Goal: Task Accomplishment & Management: Complete application form

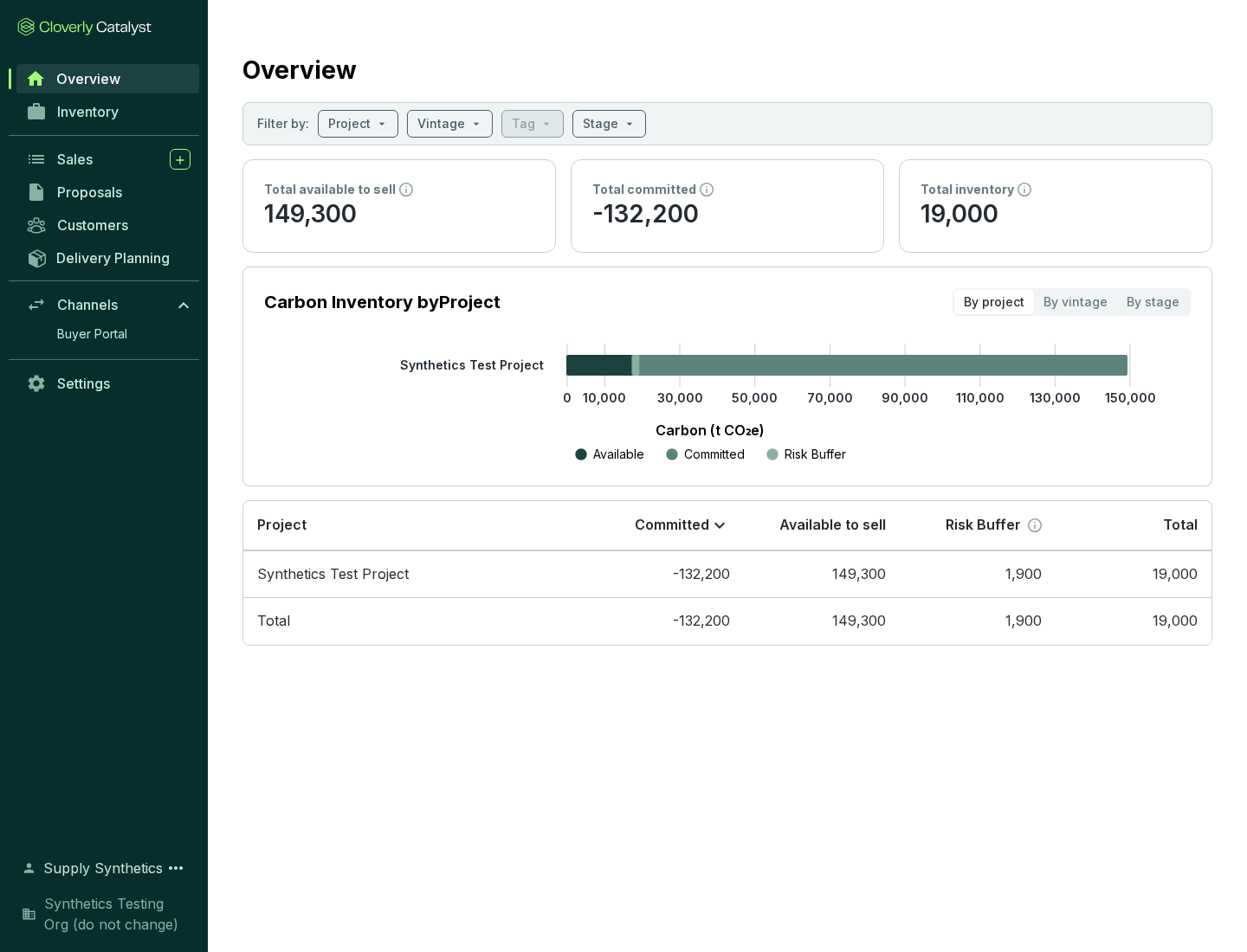
click at [108, 192] on span "Proposals" at bounding box center [89, 192] width 65 height 17
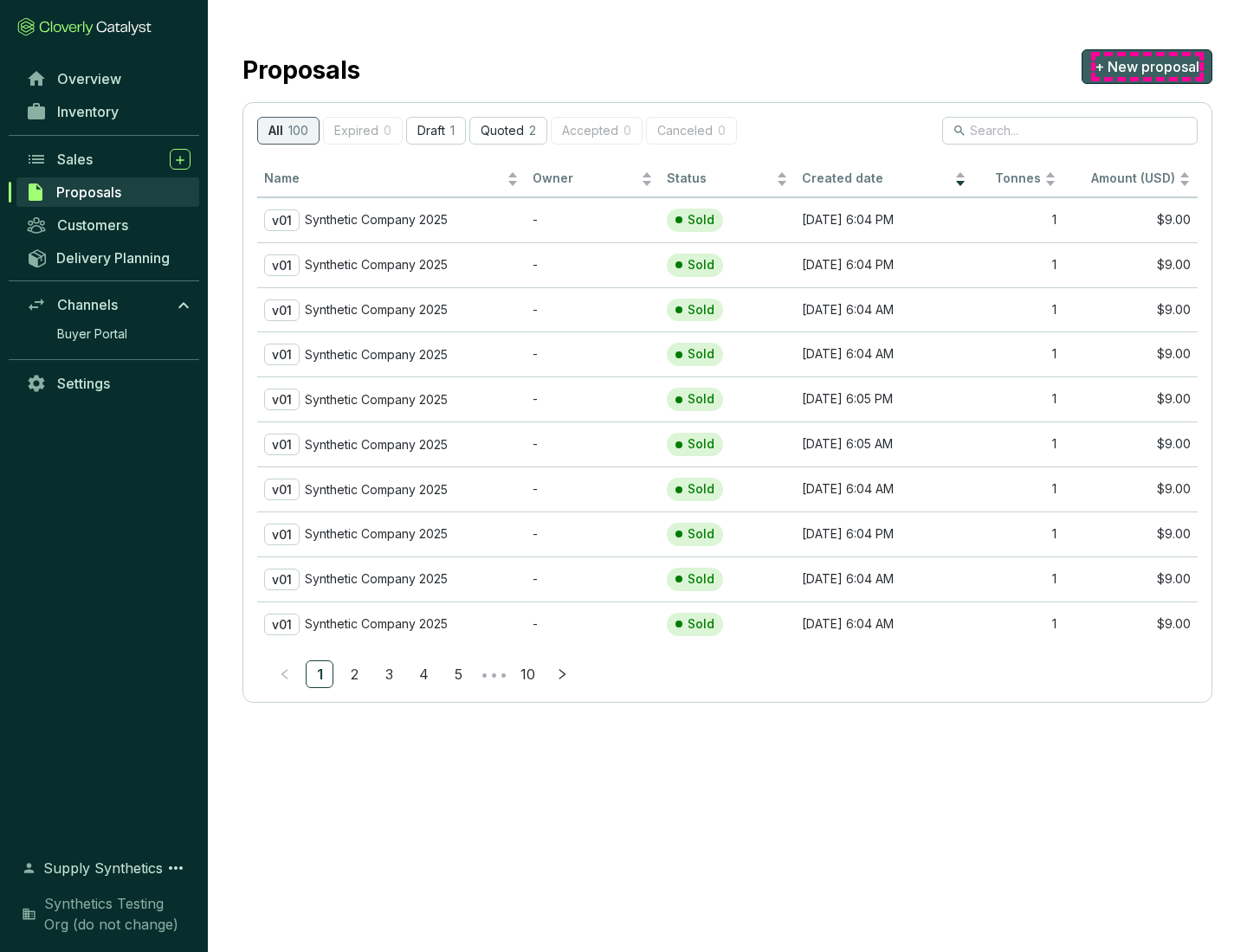
click at [1146, 66] on span "+ New proposal" at bounding box center [1147, 66] width 105 height 21
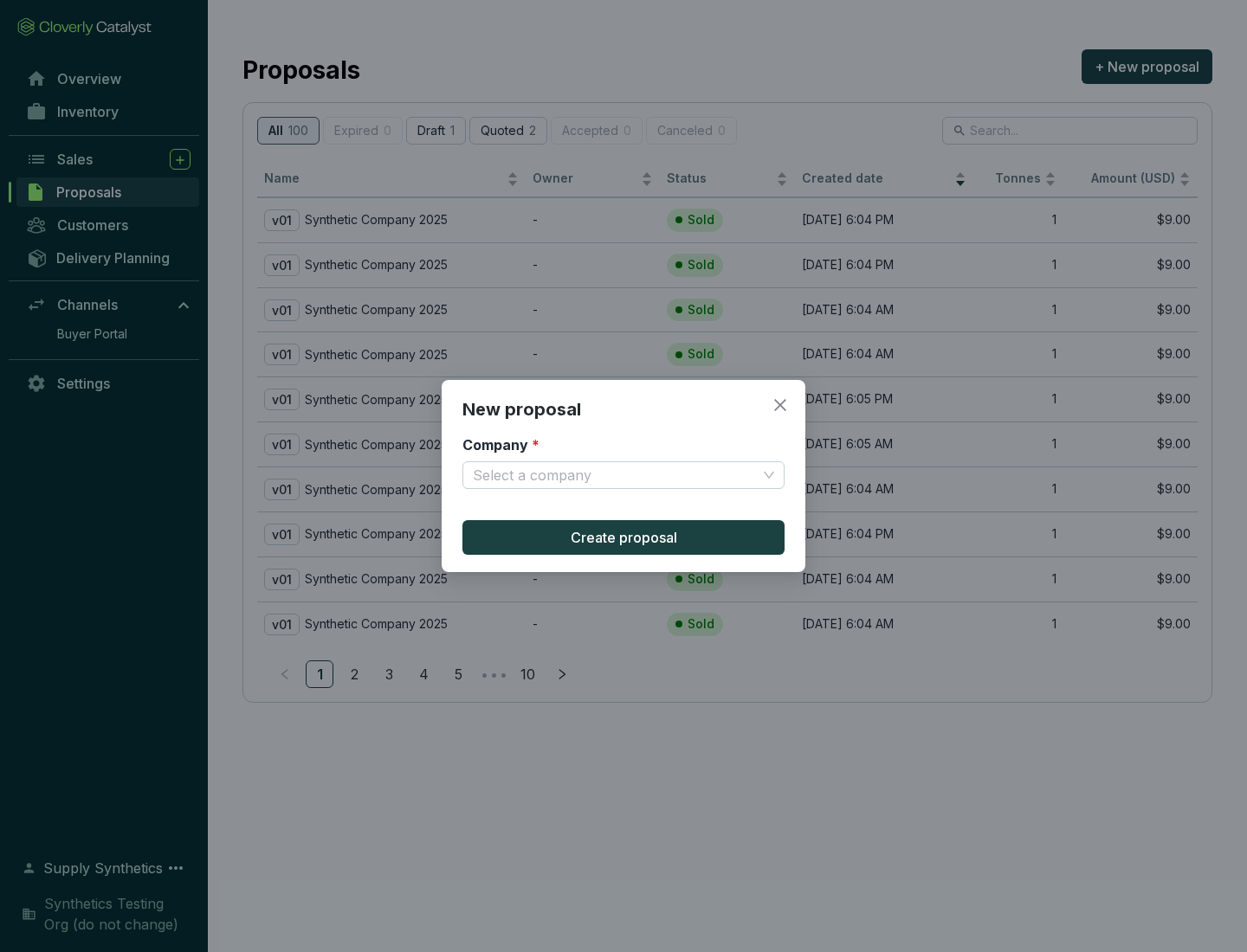
click at [615, 476] on input "Company *" at bounding box center [615, 476] width 284 height 26
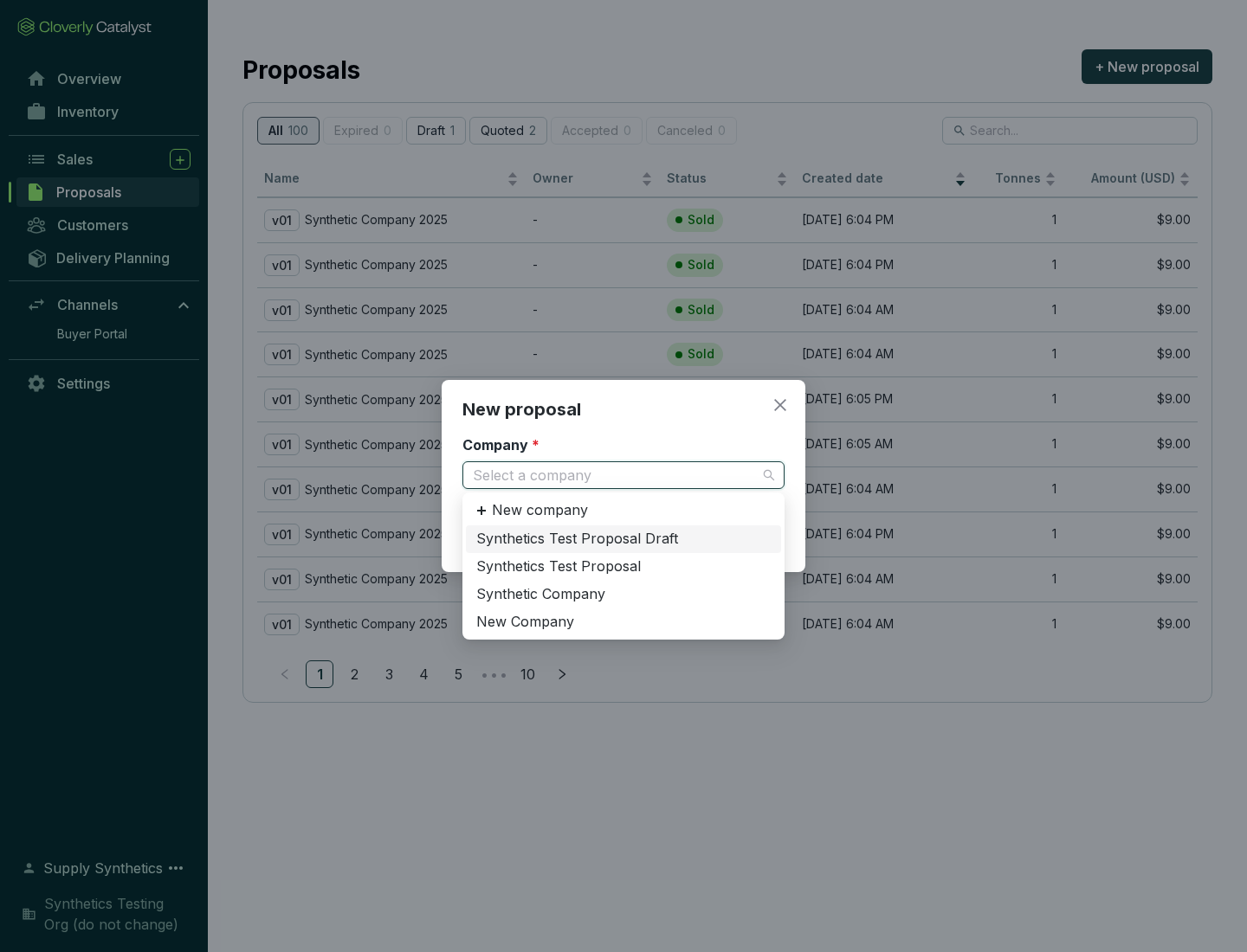
click at [624, 594] on div "Synthetic Company" at bounding box center [624, 594] width 295 height 19
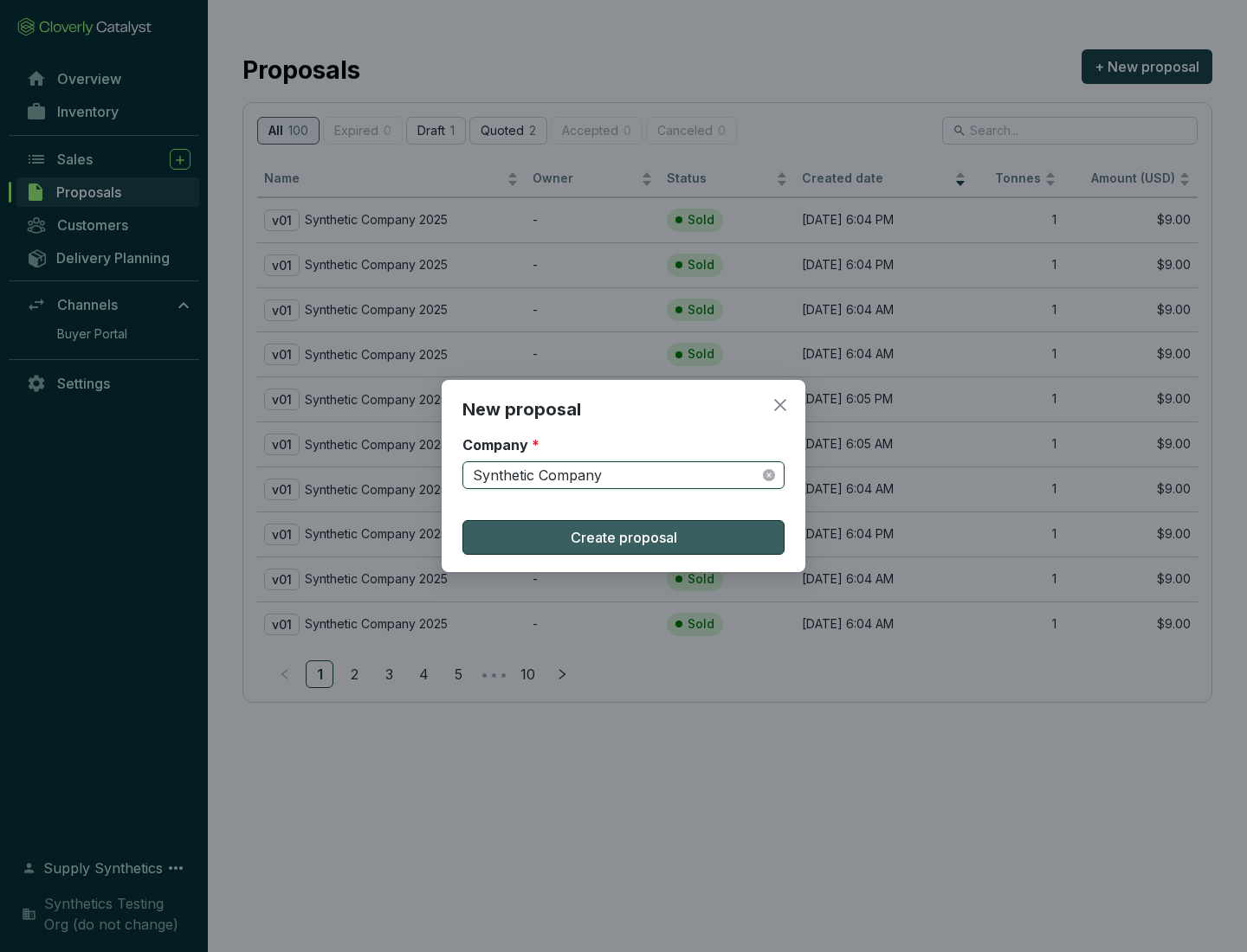
click at [624, 538] on span "Create proposal" at bounding box center [624, 538] width 107 height 21
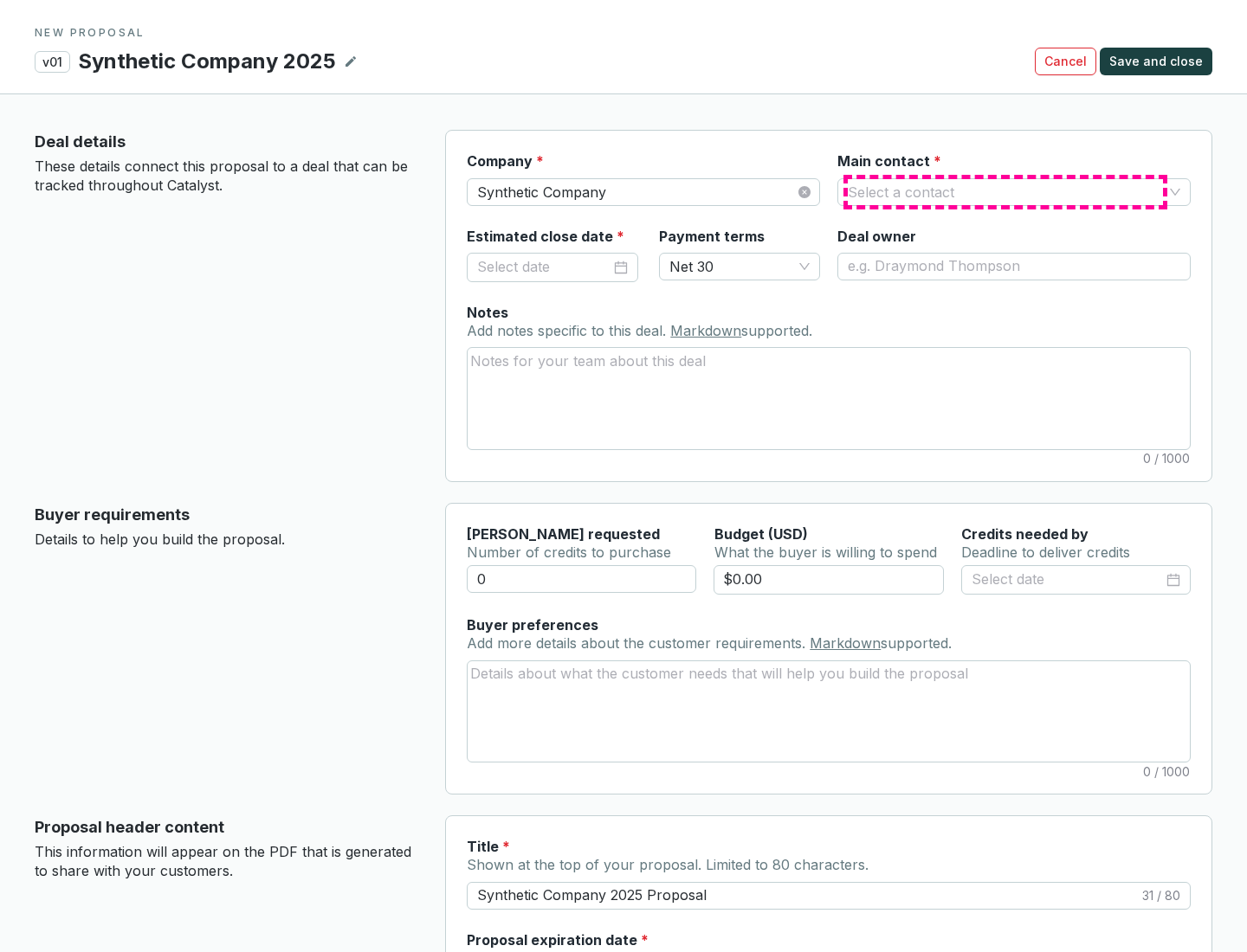
click at [1006, 191] on input "Main contact *" at bounding box center [1006, 192] width 315 height 26
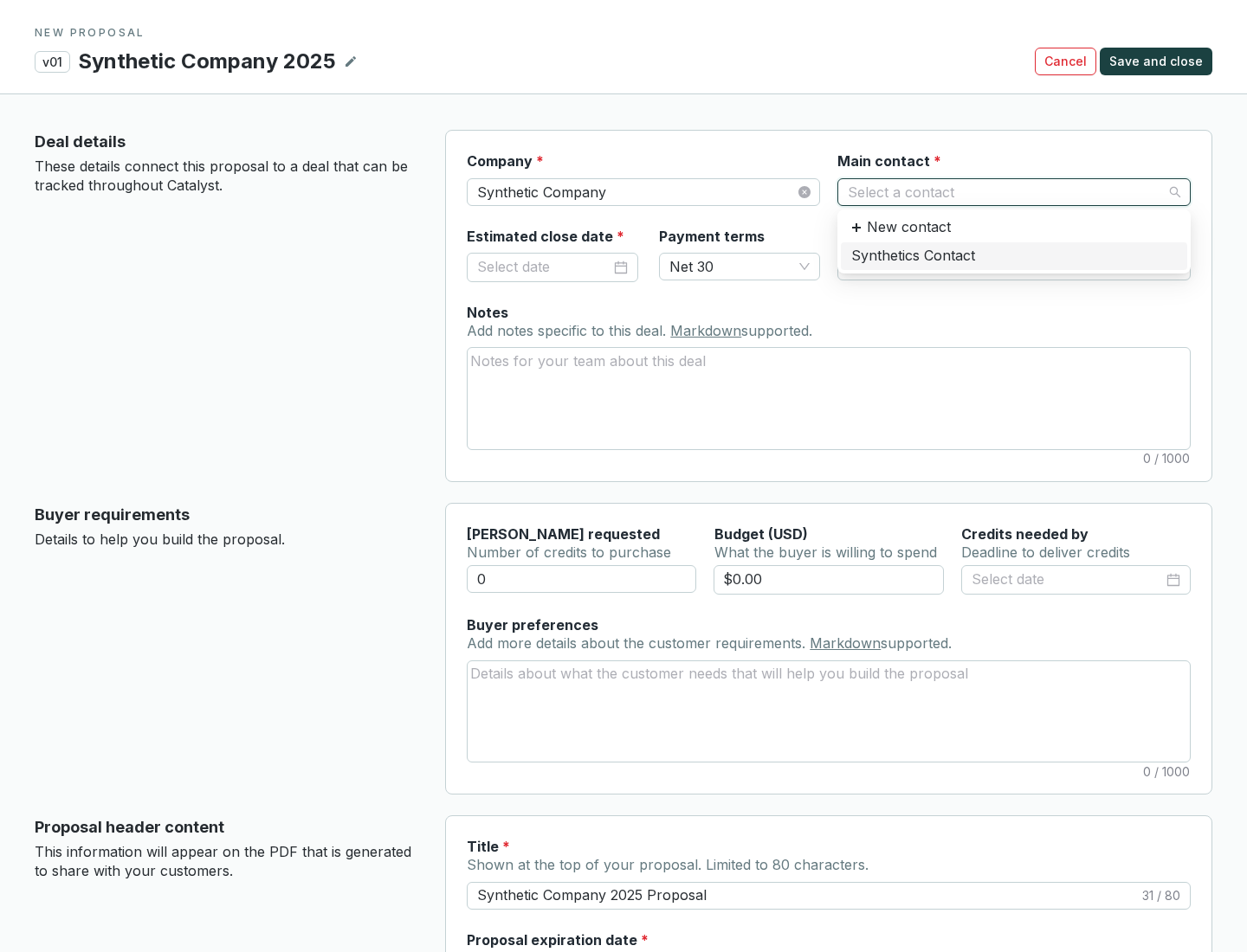
click at [1014, 255] on div "Synthetics Contact" at bounding box center [1014, 256] width 325 height 19
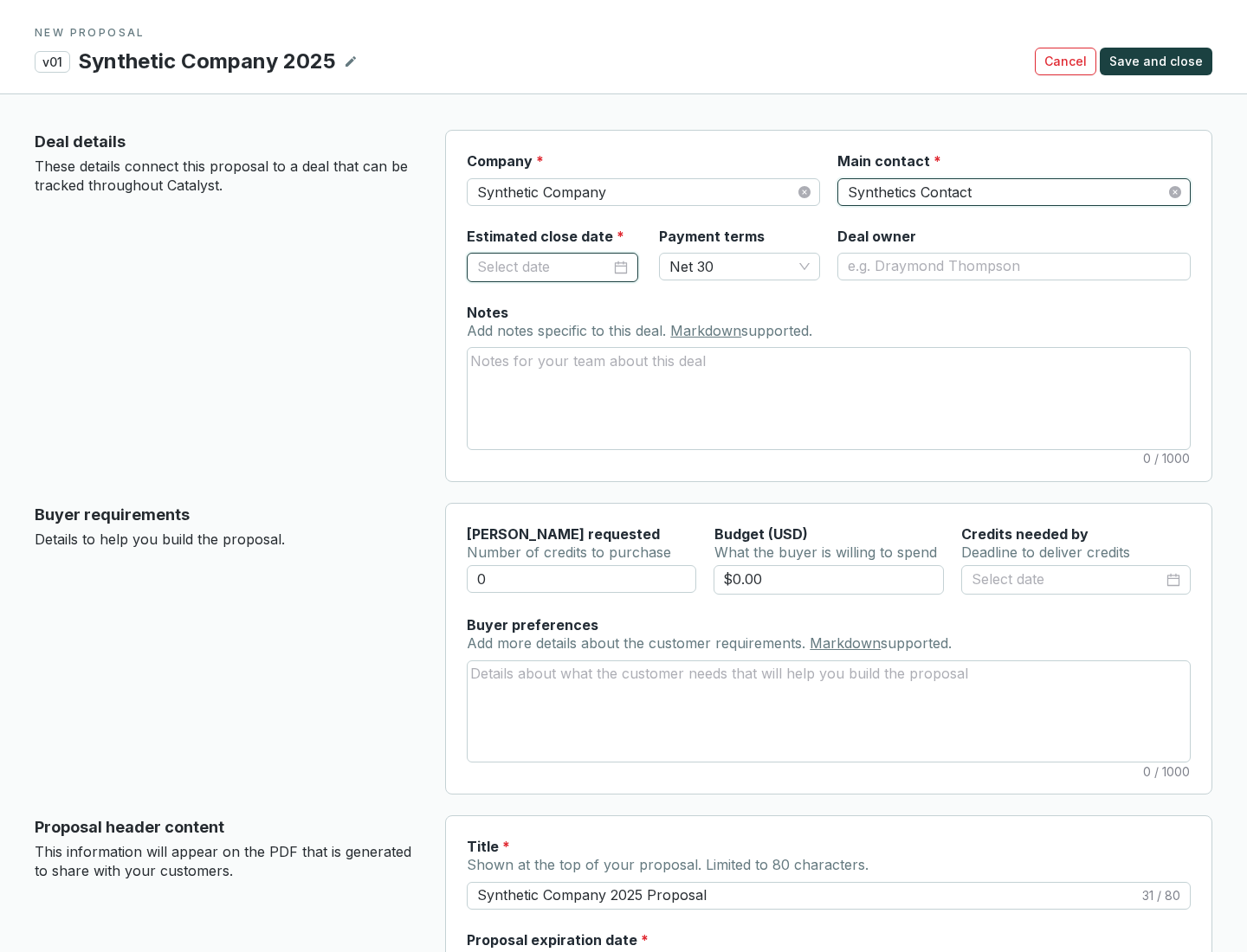
click at [544, 267] on input "Estimated close date *" at bounding box center [544, 268] width 134 height 23
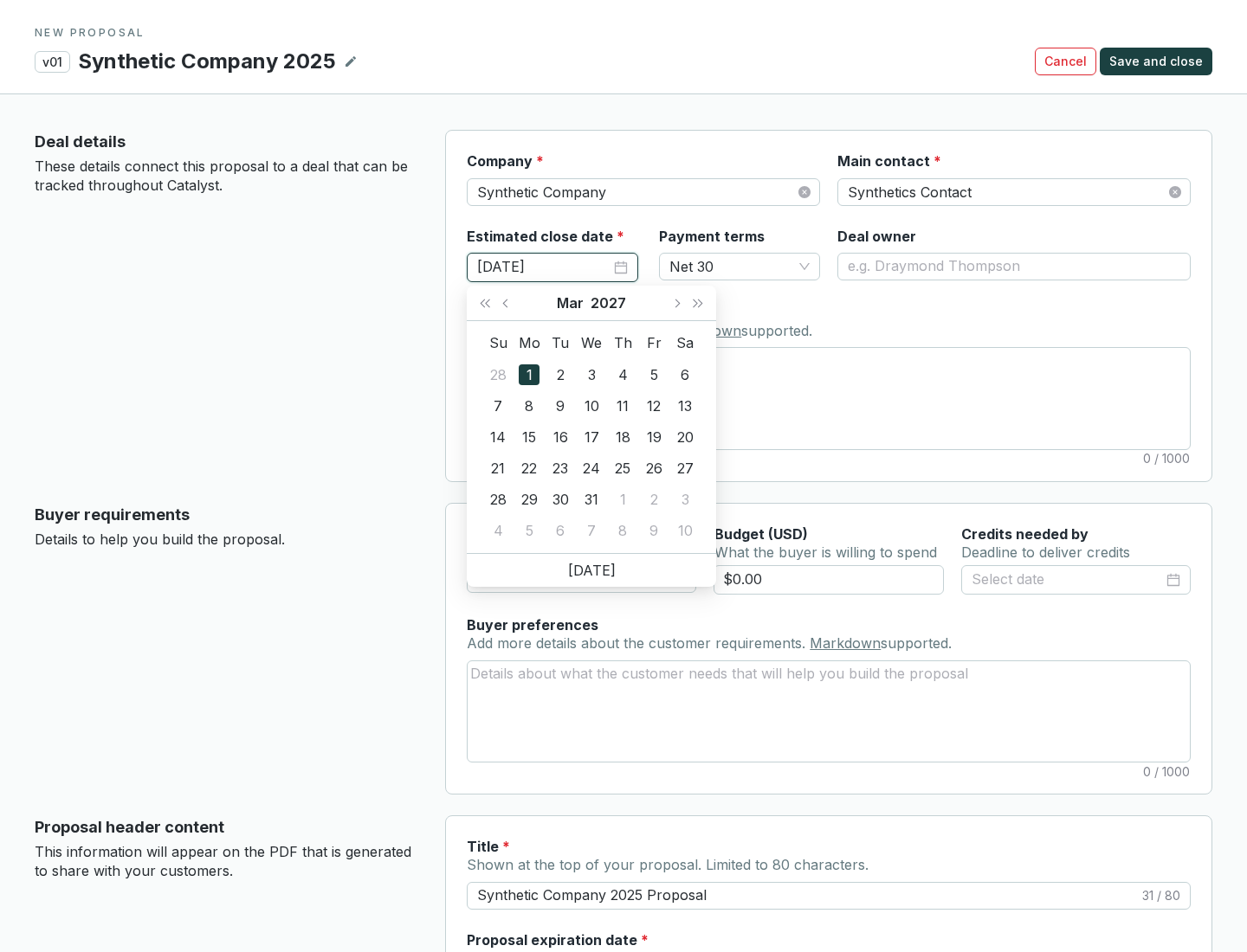
type input "[DATE]"
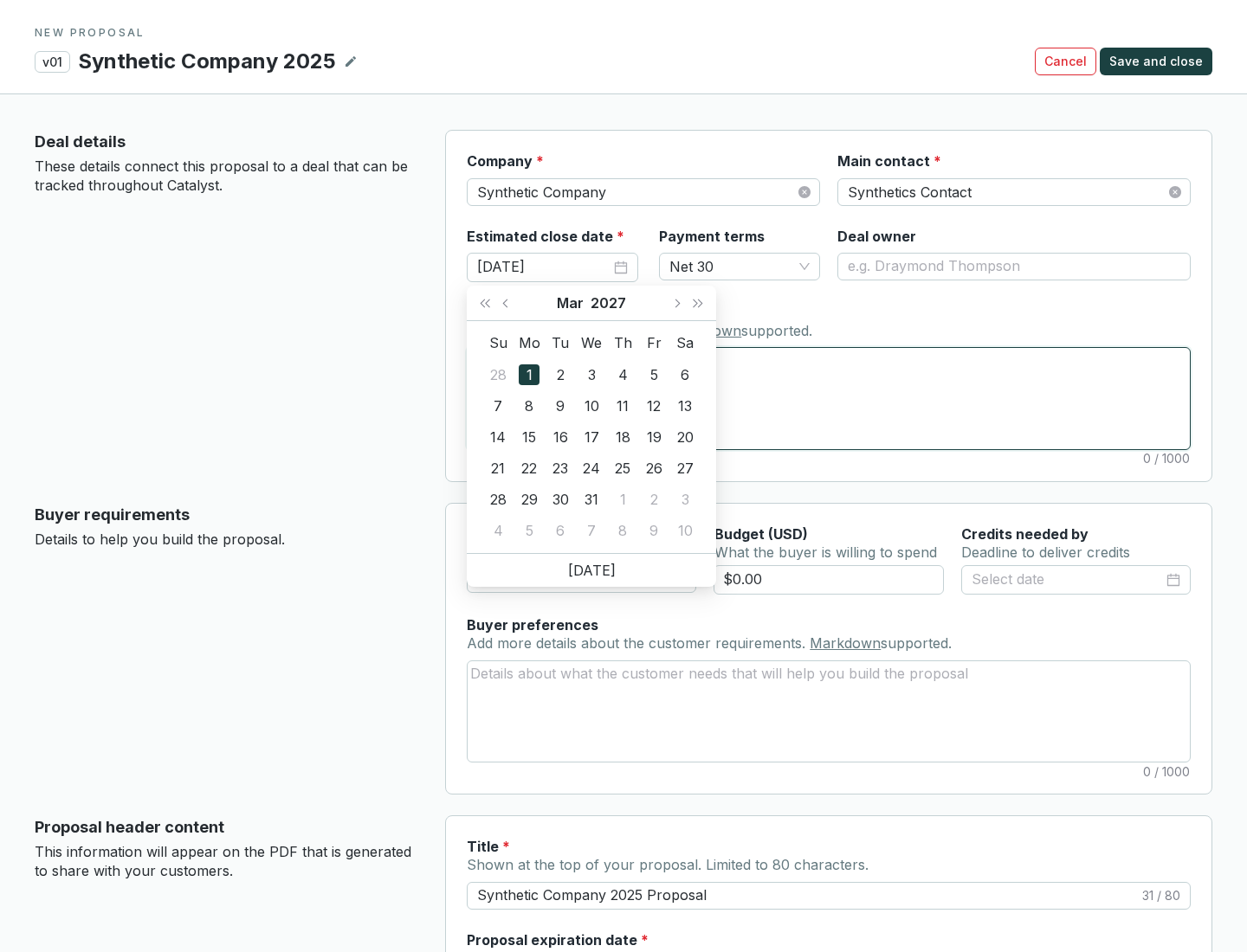
click at [829, 399] on textarea "Notes Add notes specific to this deal. Markdown supported." at bounding box center [829, 398] width 722 height 101
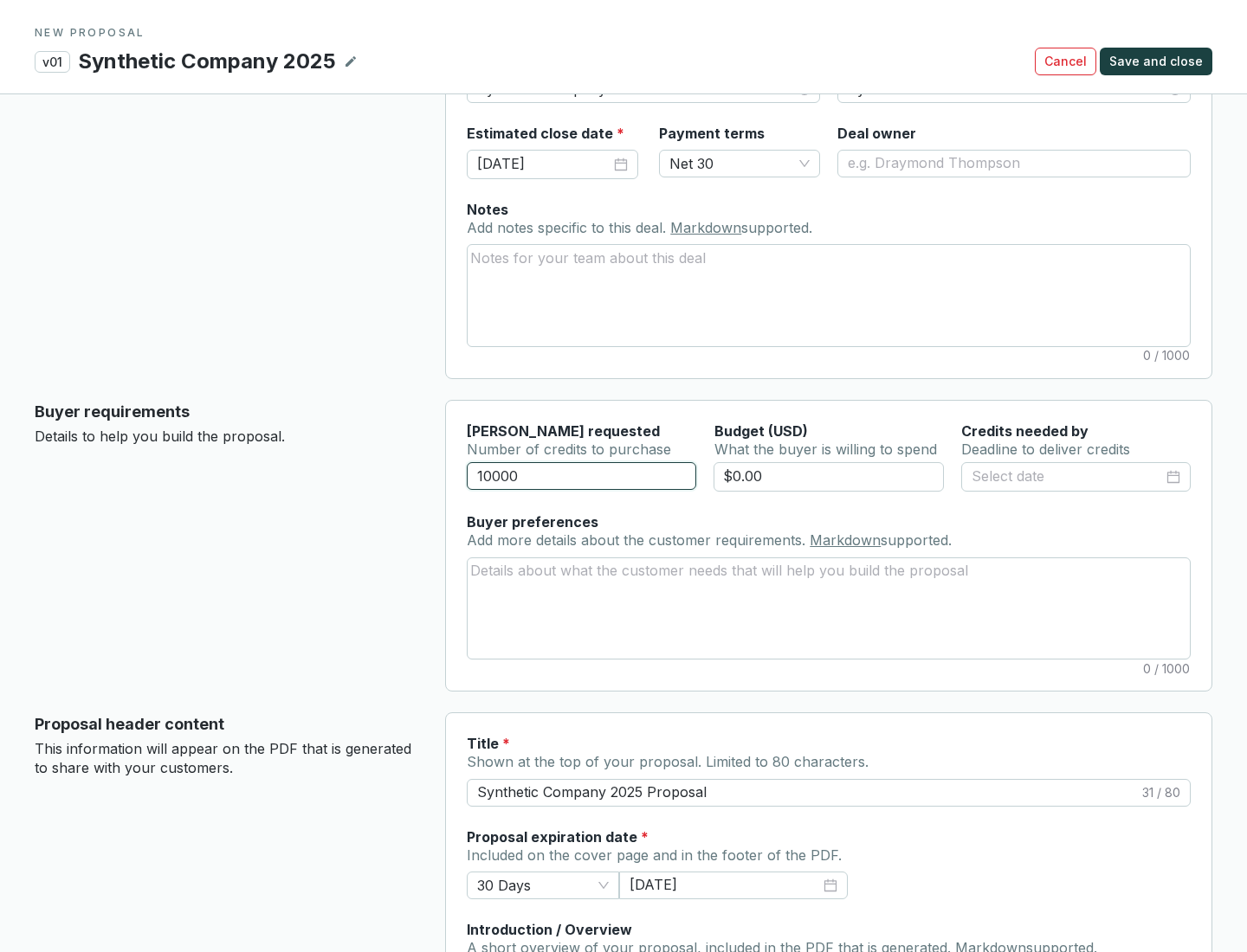
scroll to position [104, 0]
type input "10000"
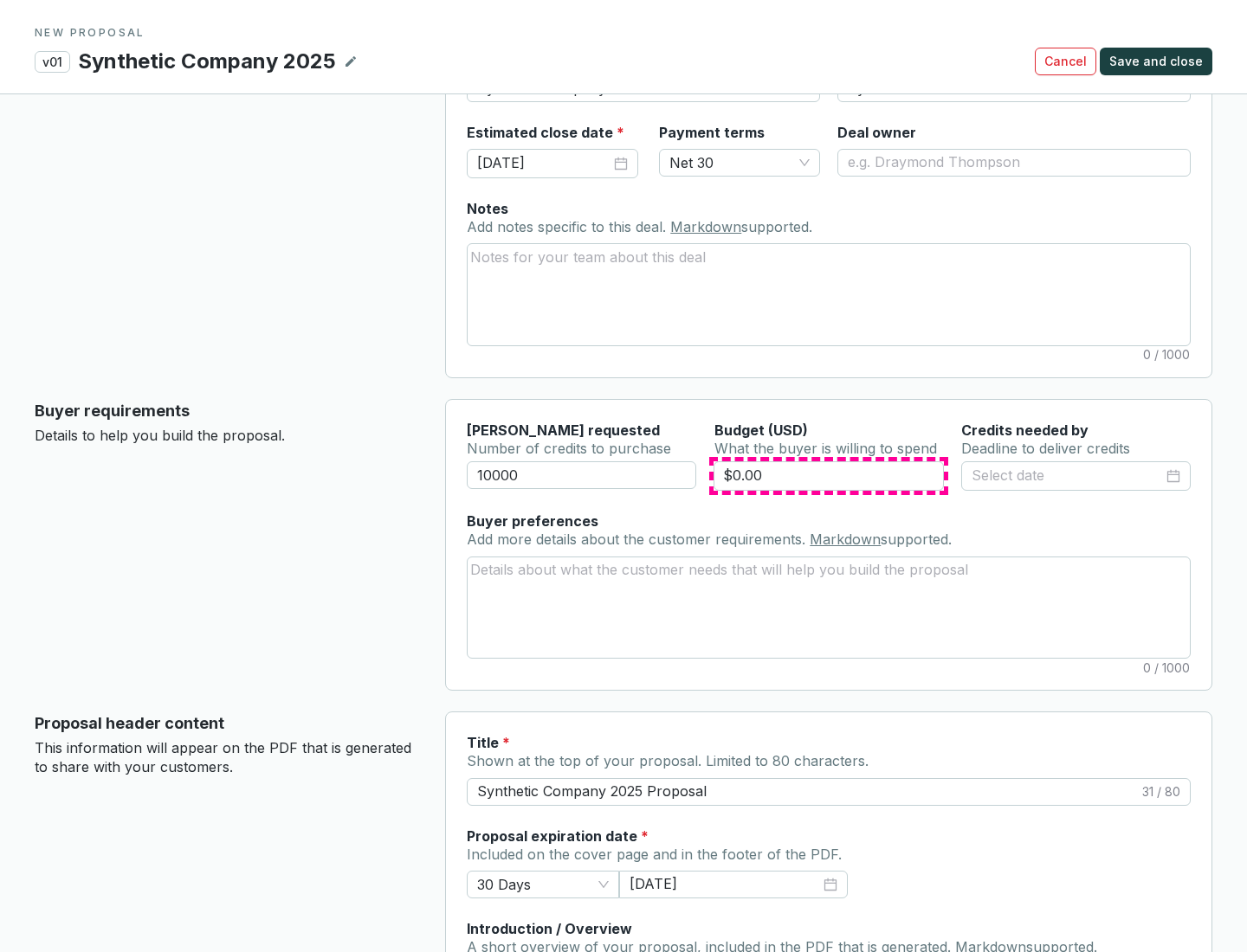
type input "$0.00"
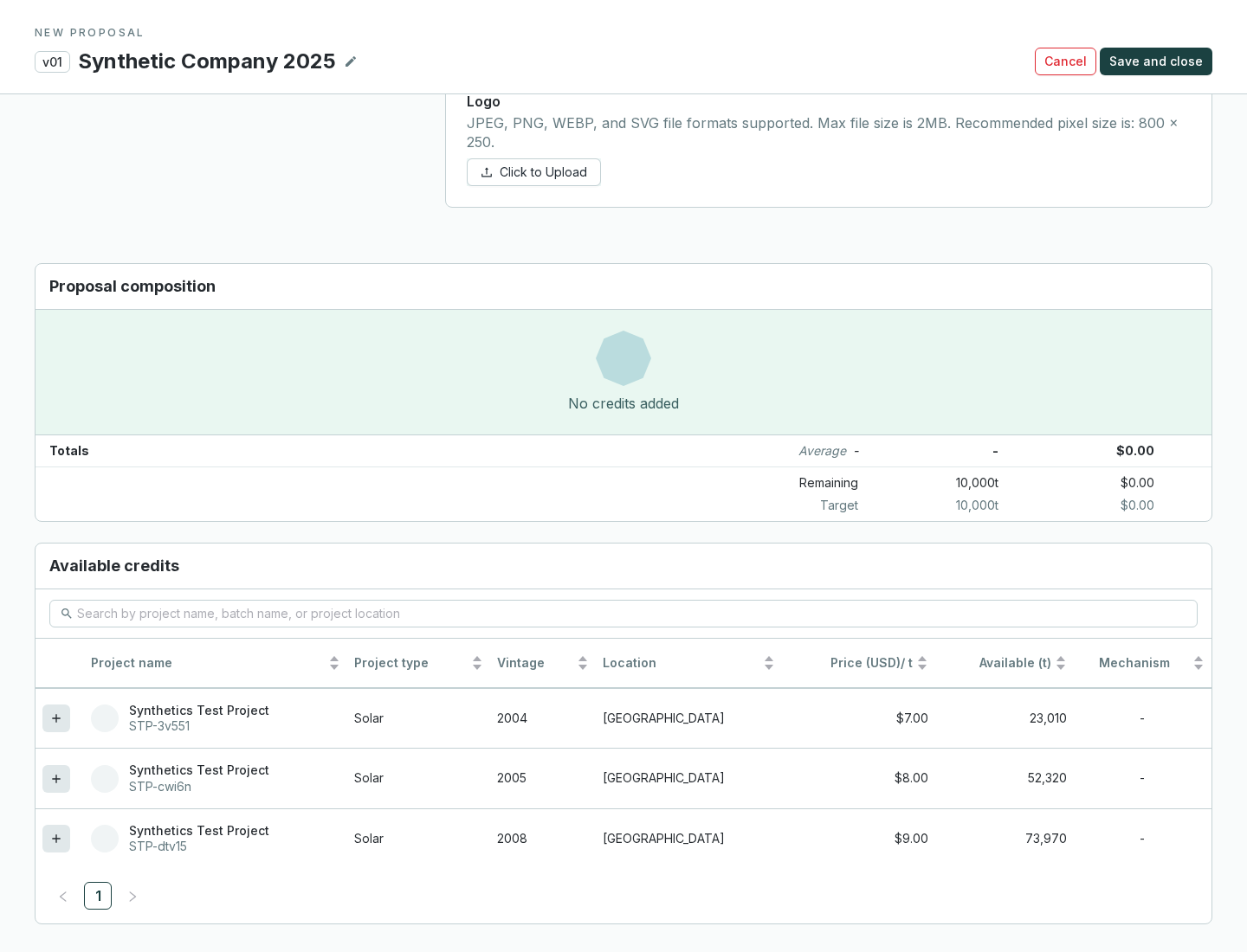
click at [56, 839] on icon at bounding box center [55, 838] width 8 height 8
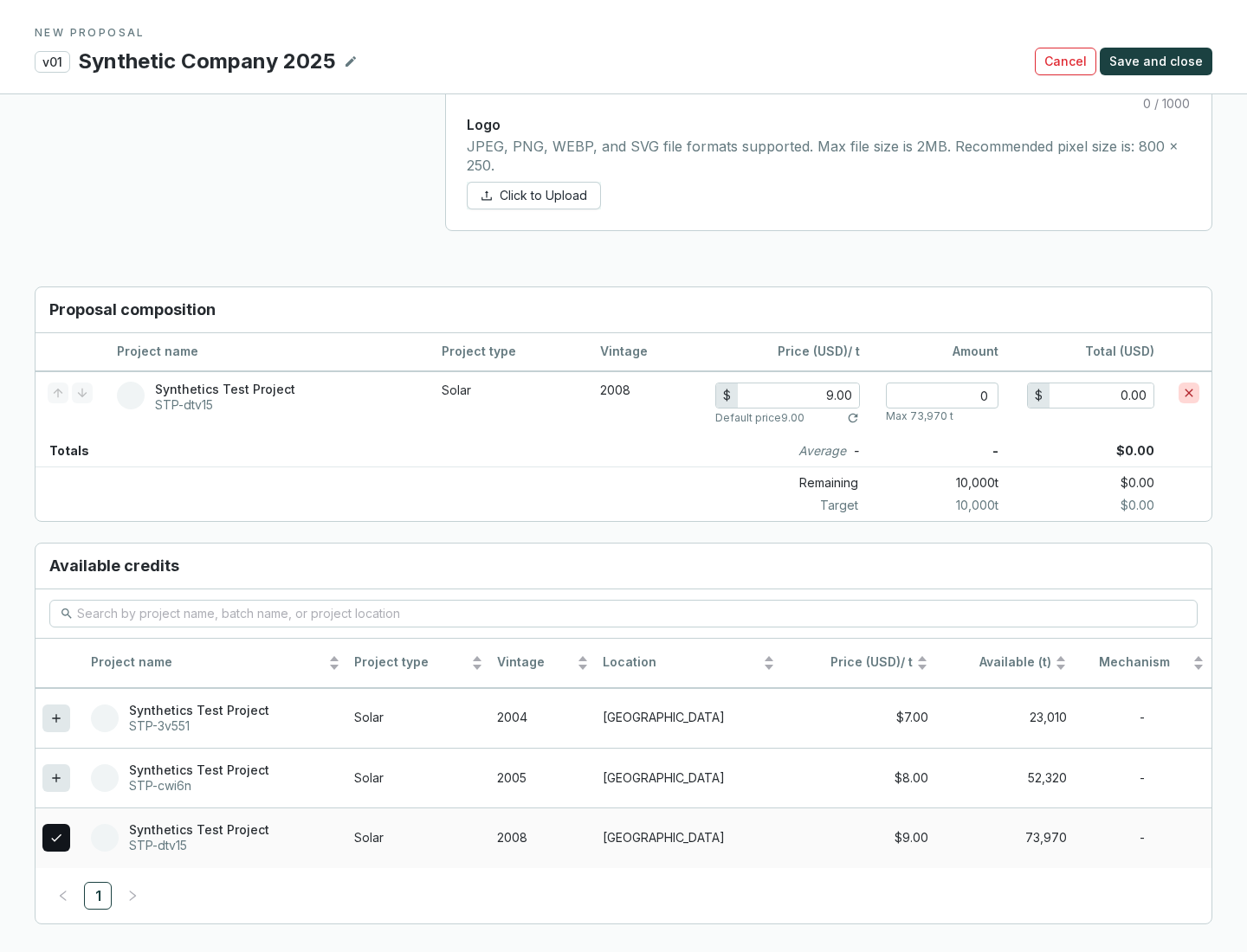
scroll to position [996, 0]
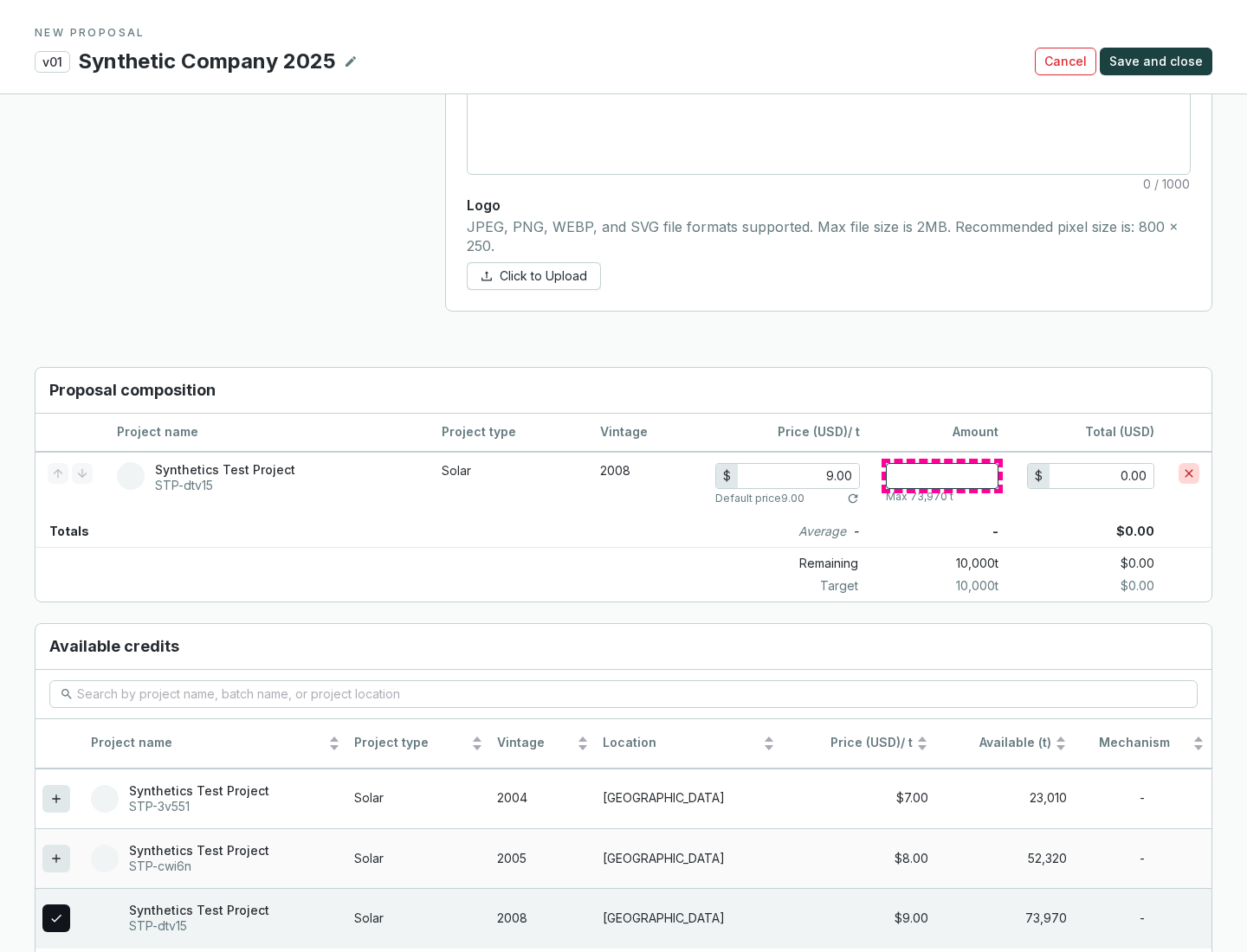
type input "1"
type input "9.00"
type input "1"
click at [1159, 61] on span "Save and close" at bounding box center [1156, 61] width 94 height 17
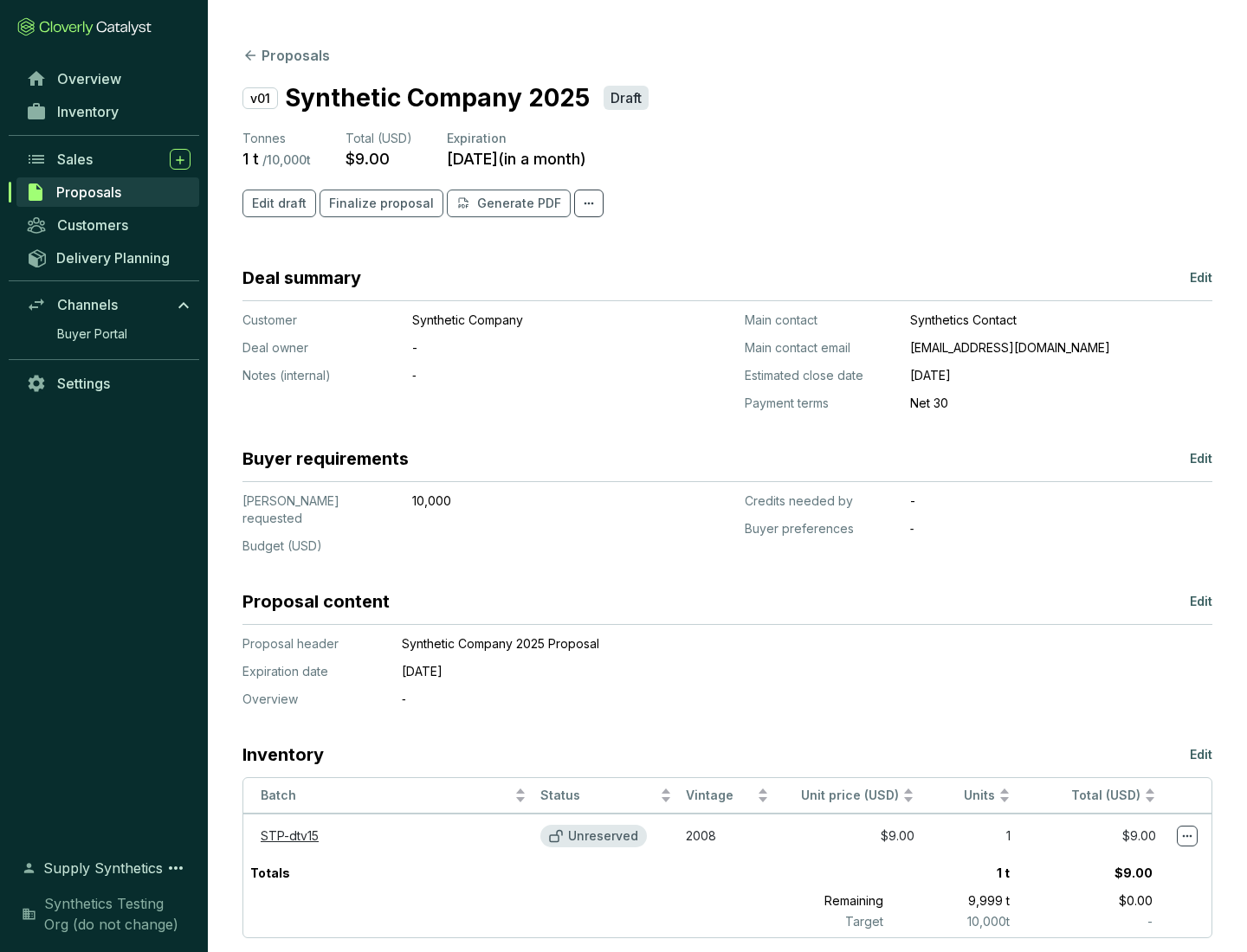
click at [376, 204] on span "Finalize proposal" at bounding box center [381, 204] width 105 height 17
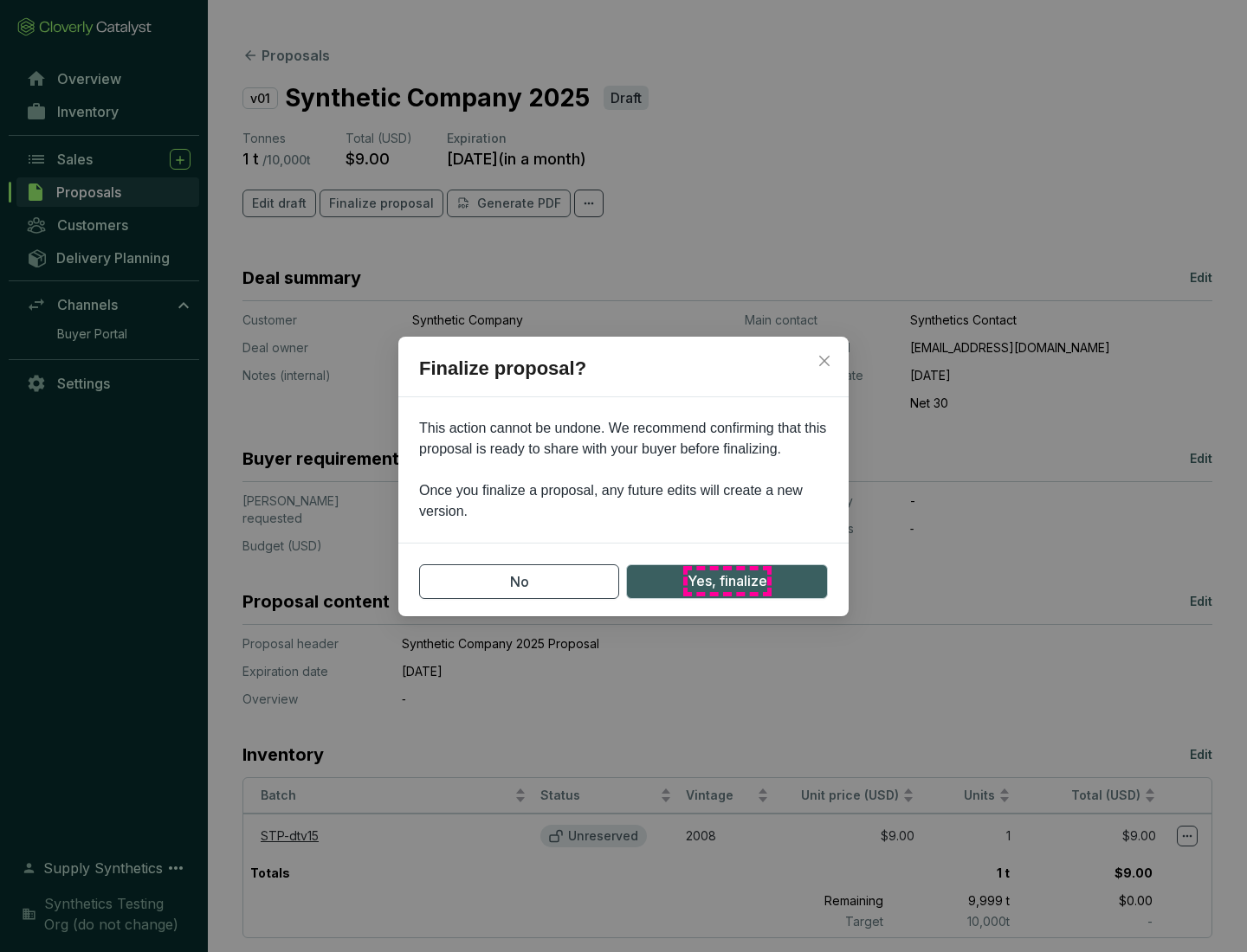
click at [727, 581] on span "Yes, finalize" at bounding box center [727, 581] width 80 height 22
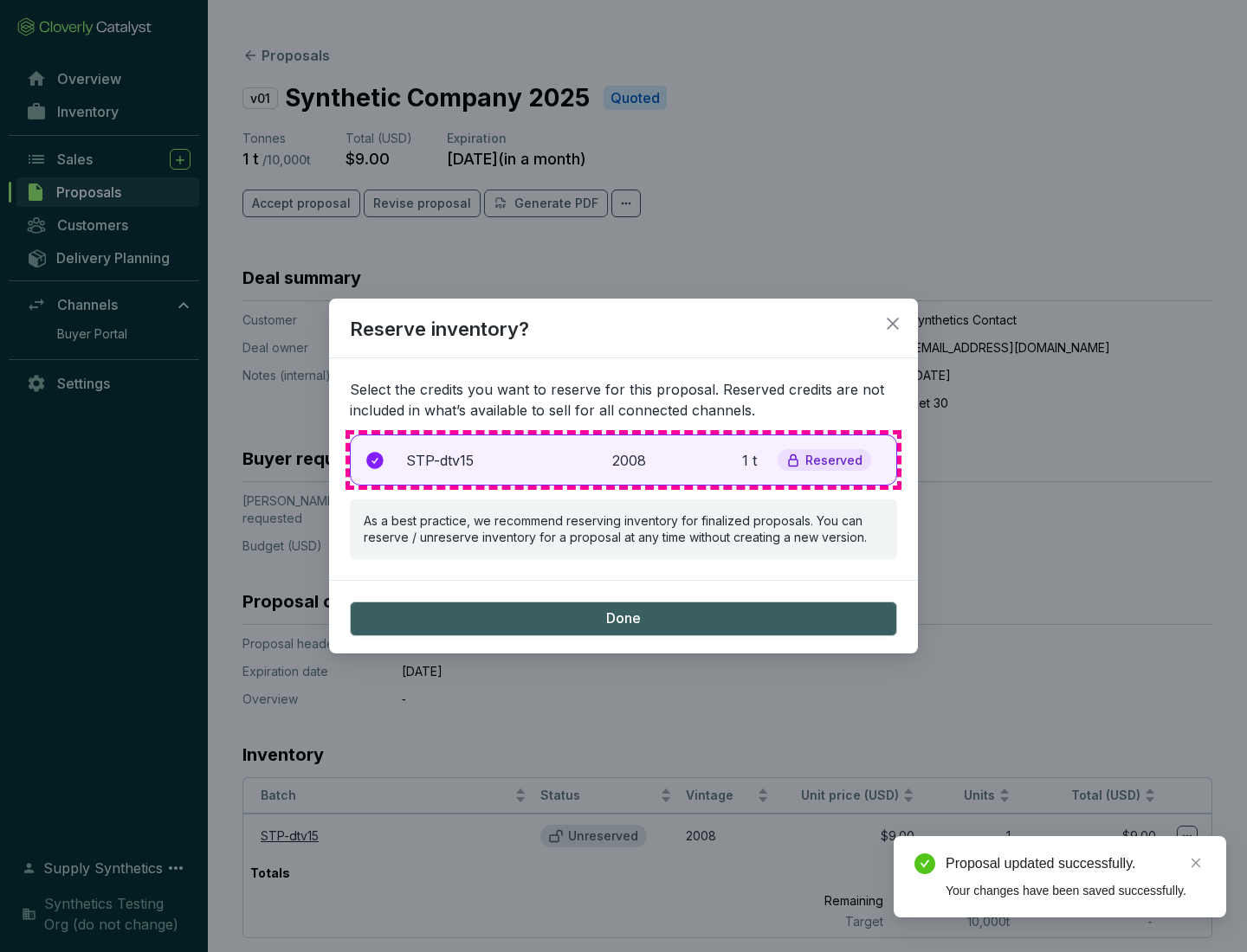
click at [624, 460] on p "2008" at bounding box center [631, 461] width 38 height 21
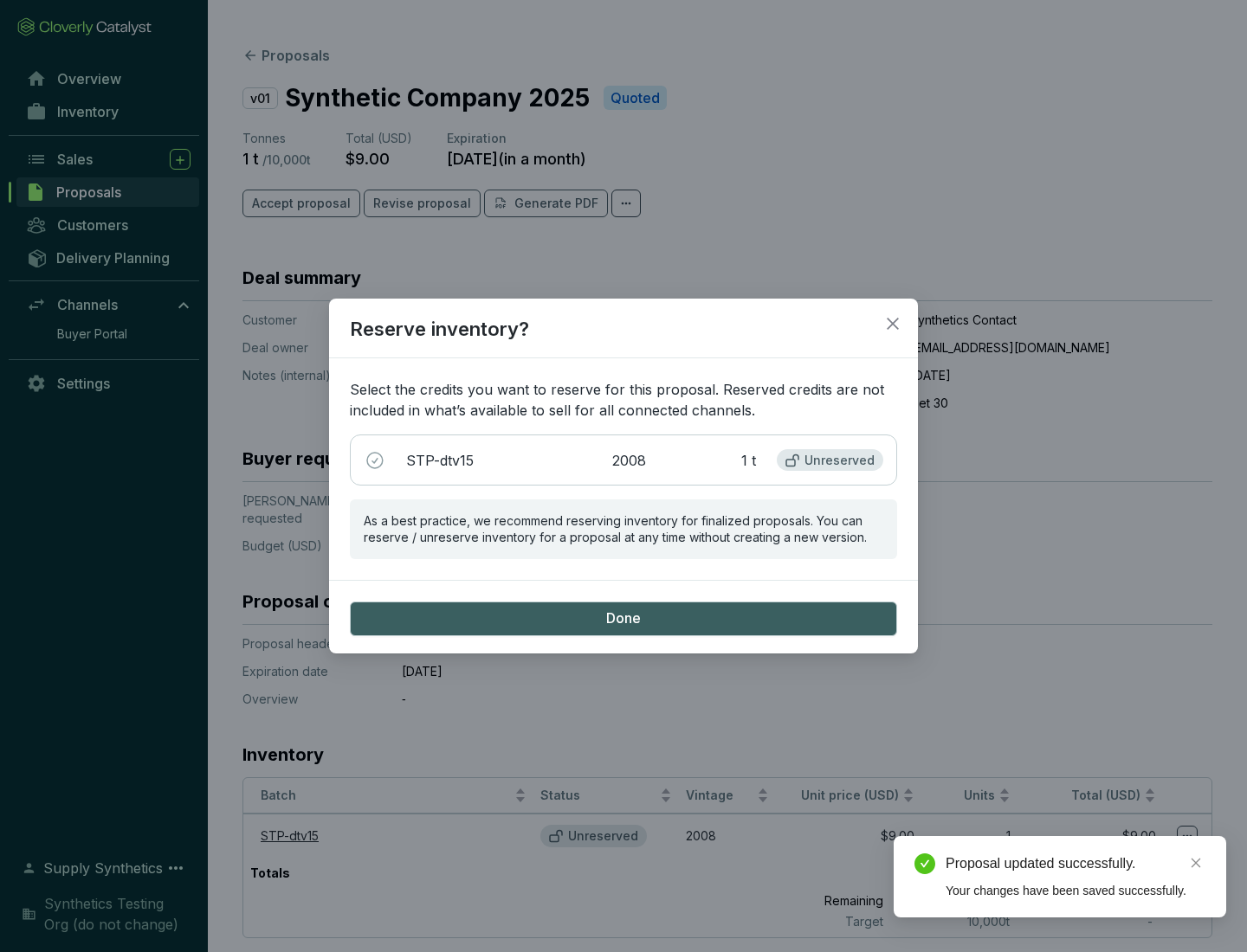
click at [624, 618] on span "Done" at bounding box center [624, 619] width 35 height 19
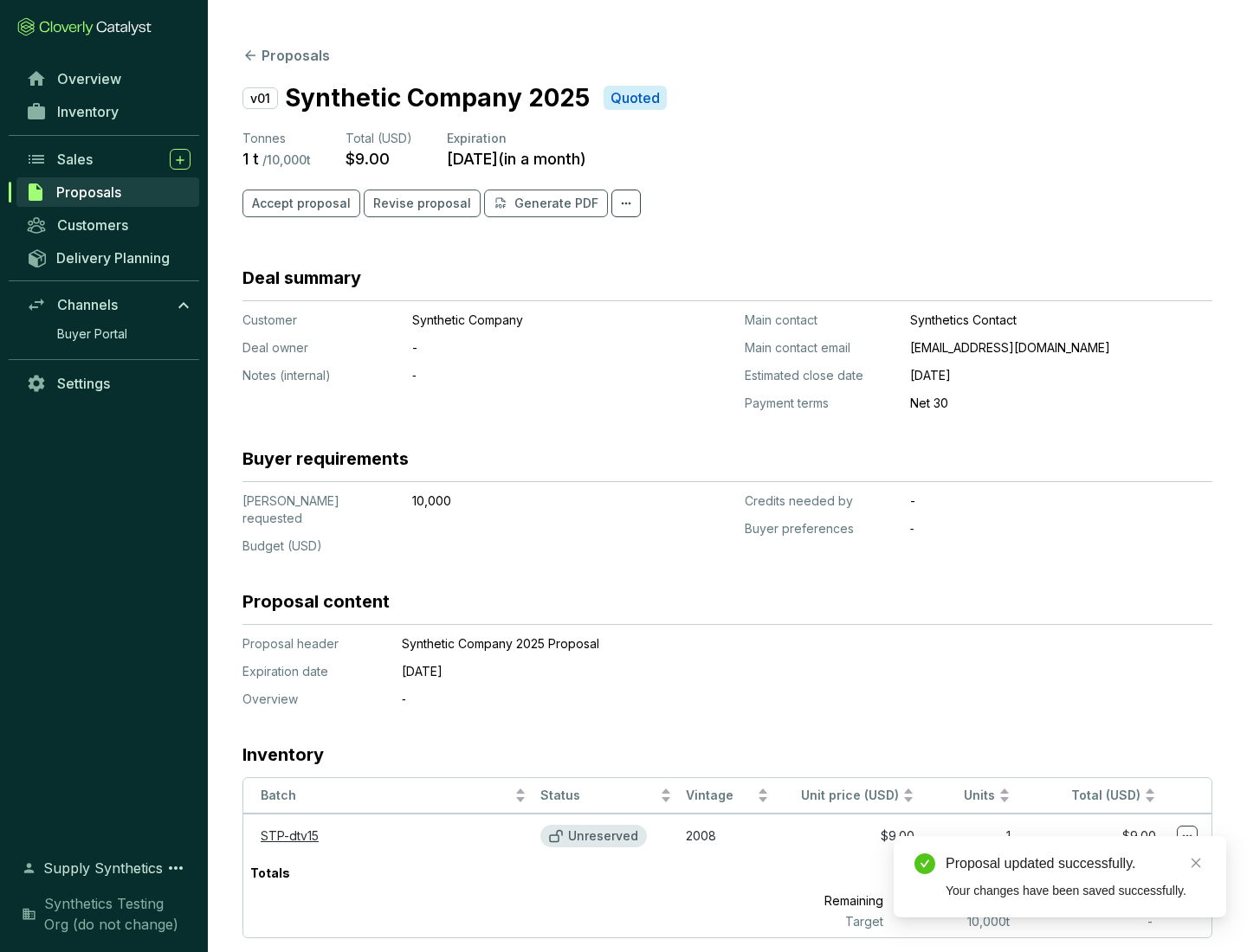
click at [1076, 864] on div "Proposal updated successfully." at bounding box center [1075, 864] width 260 height 21
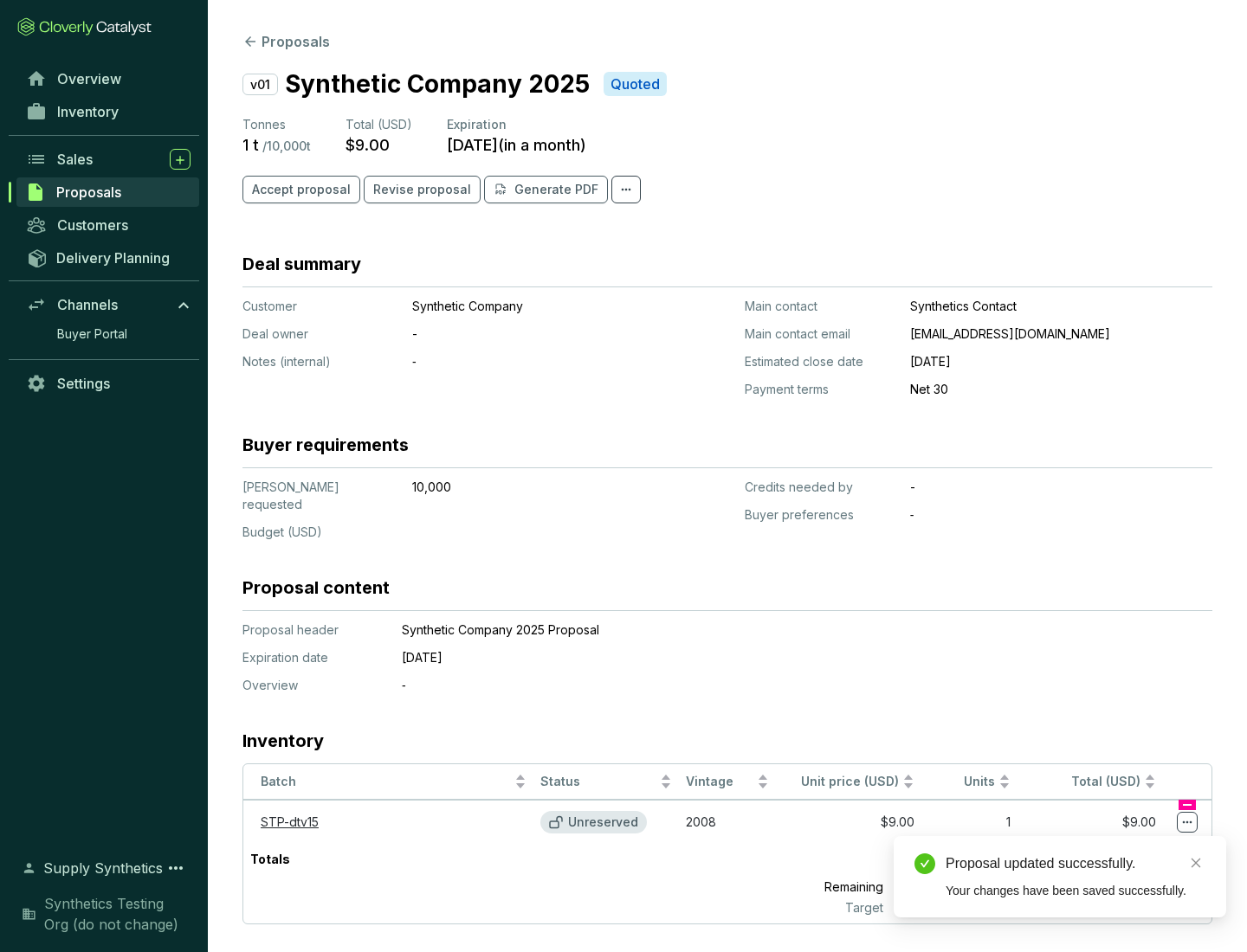
click at [1188, 822] on icon at bounding box center [1188, 823] width 10 height 3
click at [1134, 844] on div "Proposal updated successfully. Your changes have been saved successfully." at bounding box center [1060, 877] width 332 height 81
click at [1076, 864] on div "Proposal updated successfully." at bounding box center [1075, 864] width 260 height 21
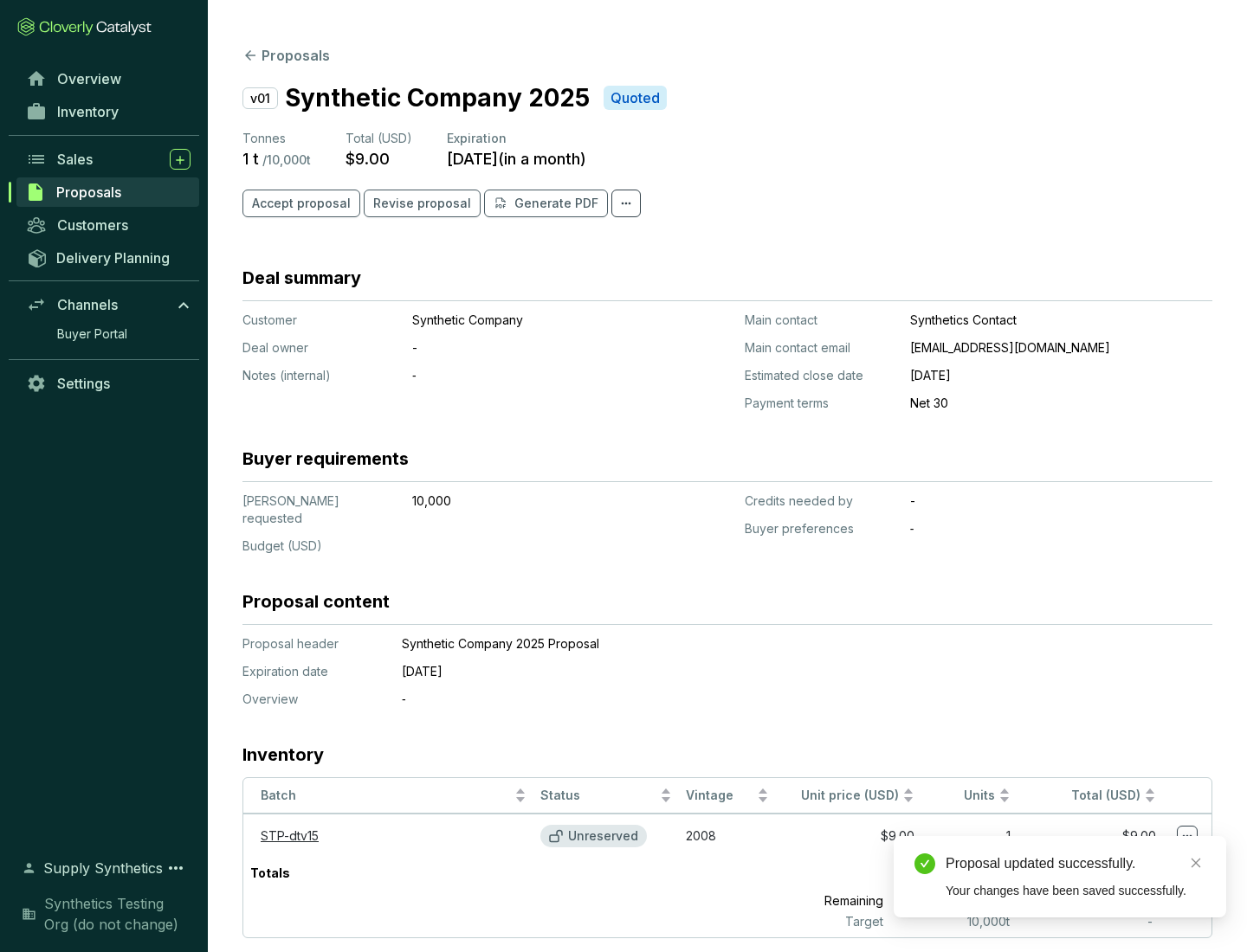
click at [299, 204] on span "Accept proposal" at bounding box center [301, 204] width 99 height 17
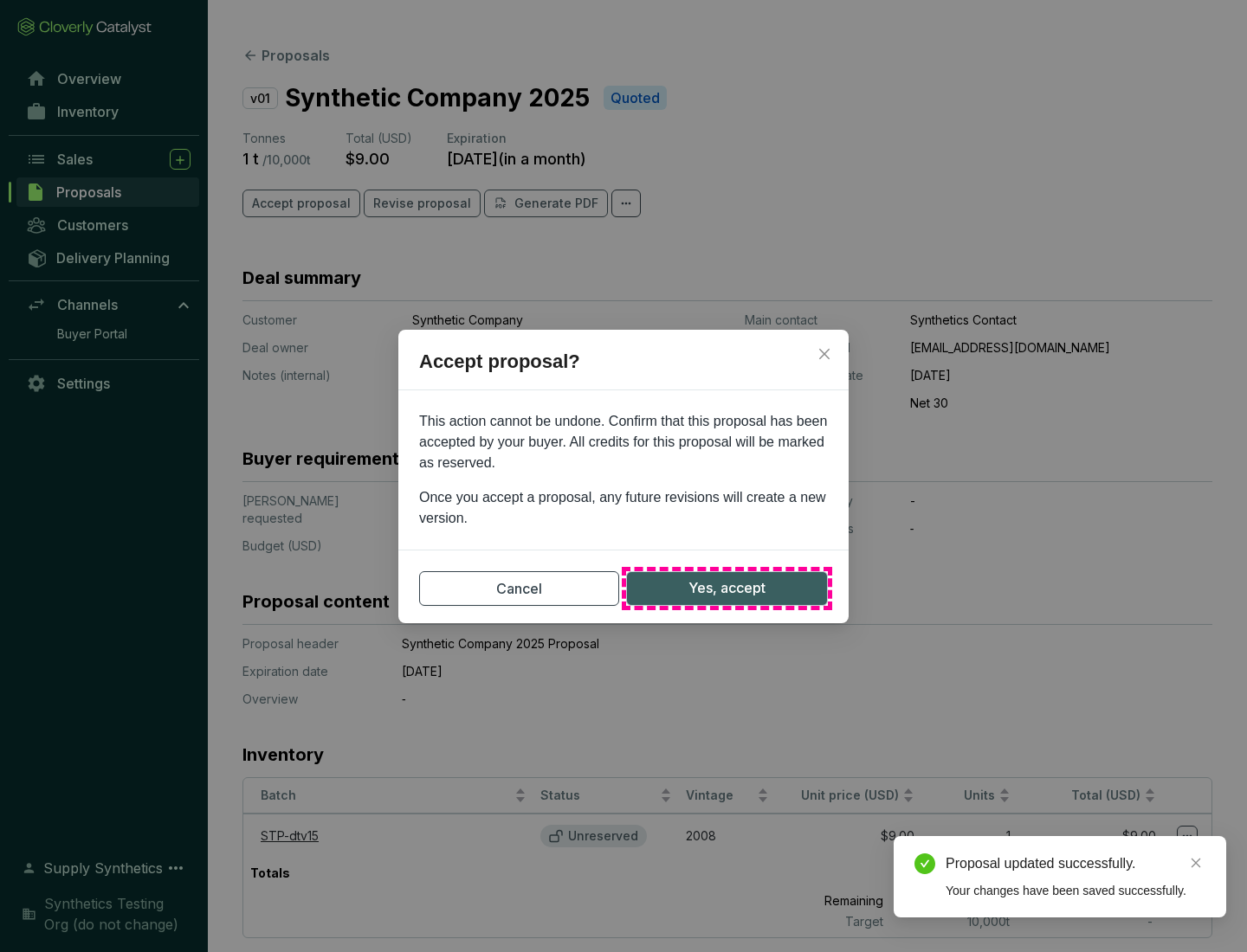
click at [727, 587] on span "Yes, accept" at bounding box center [727, 588] width 77 height 22
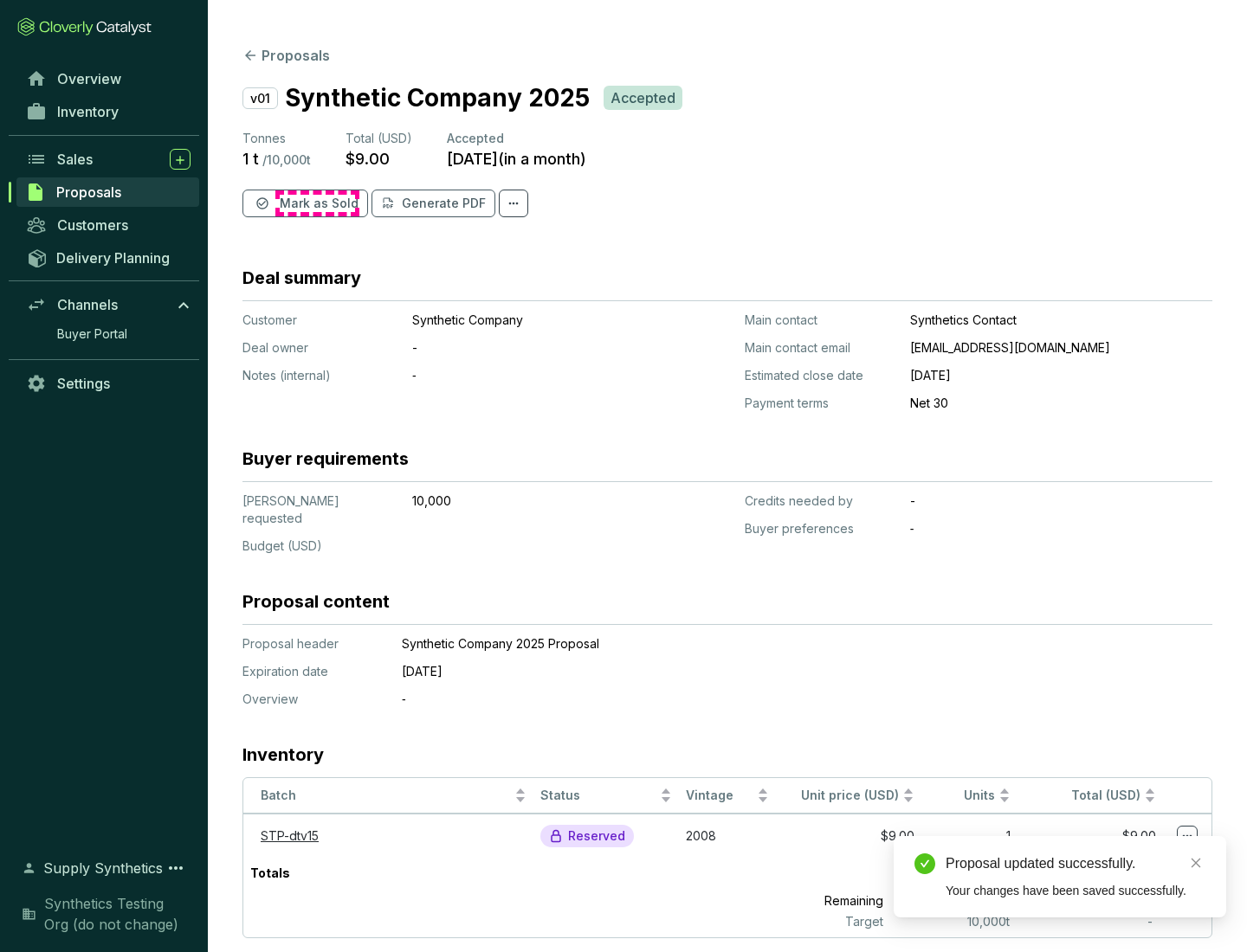
click at [317, 204] on span "Mark as Sold" at bounding box center [319, 204] width 79 height 17
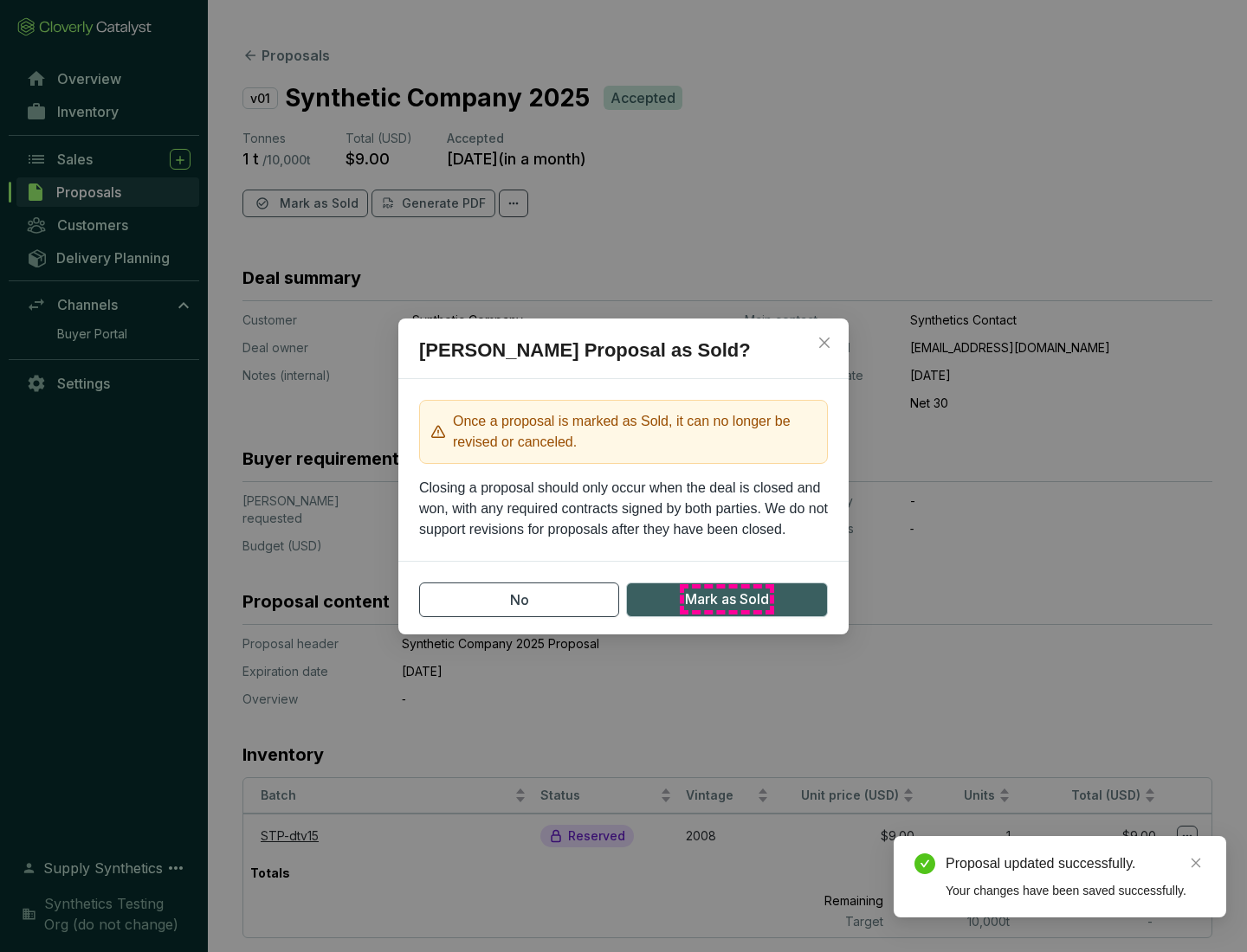
click at [727, 599] on span "Mark as Sold" at bounding box center [727, 599] width 84 height 22
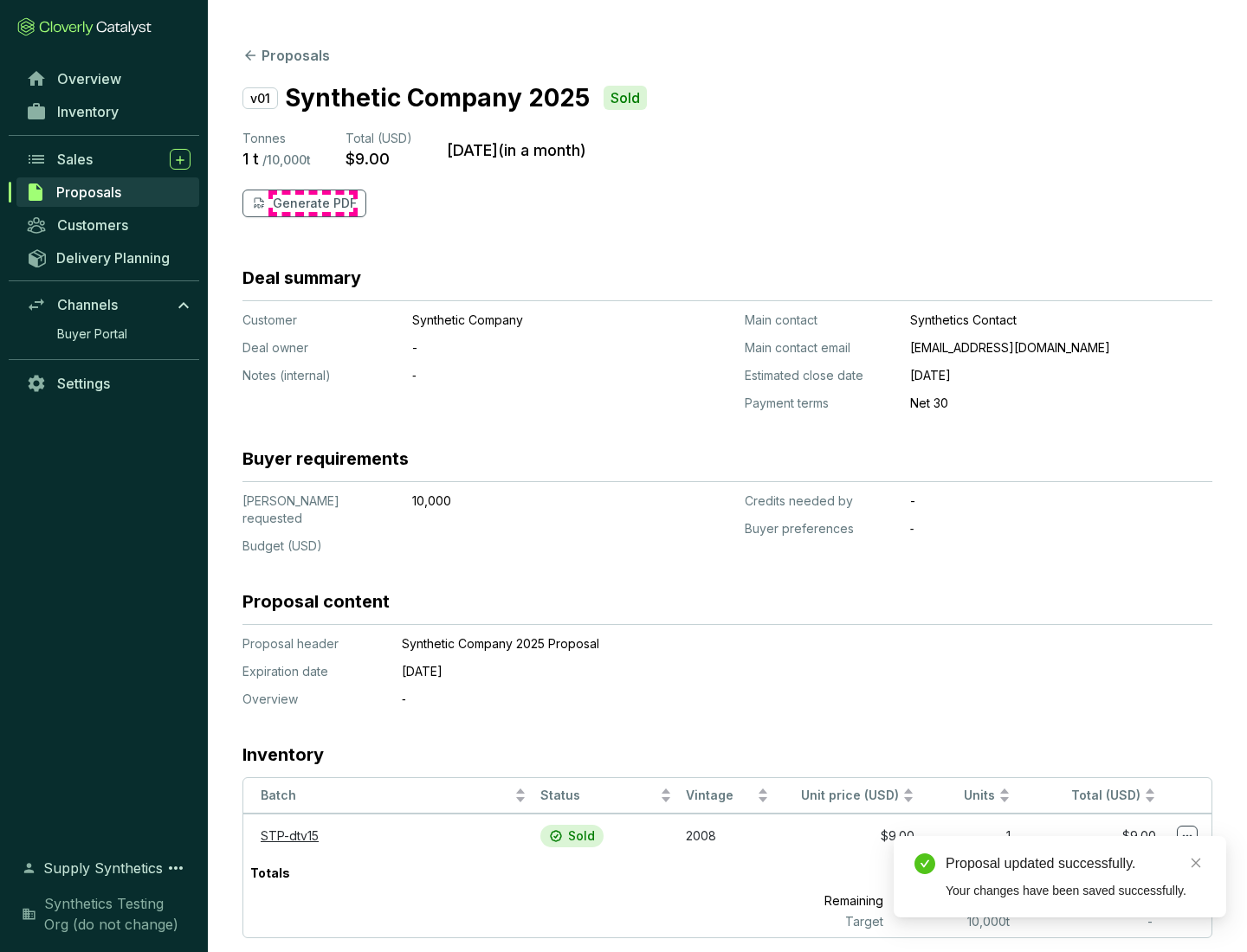
click at [313, 204] on p "Generate PDF" at bounding box center [315, 204] width 84 height 17
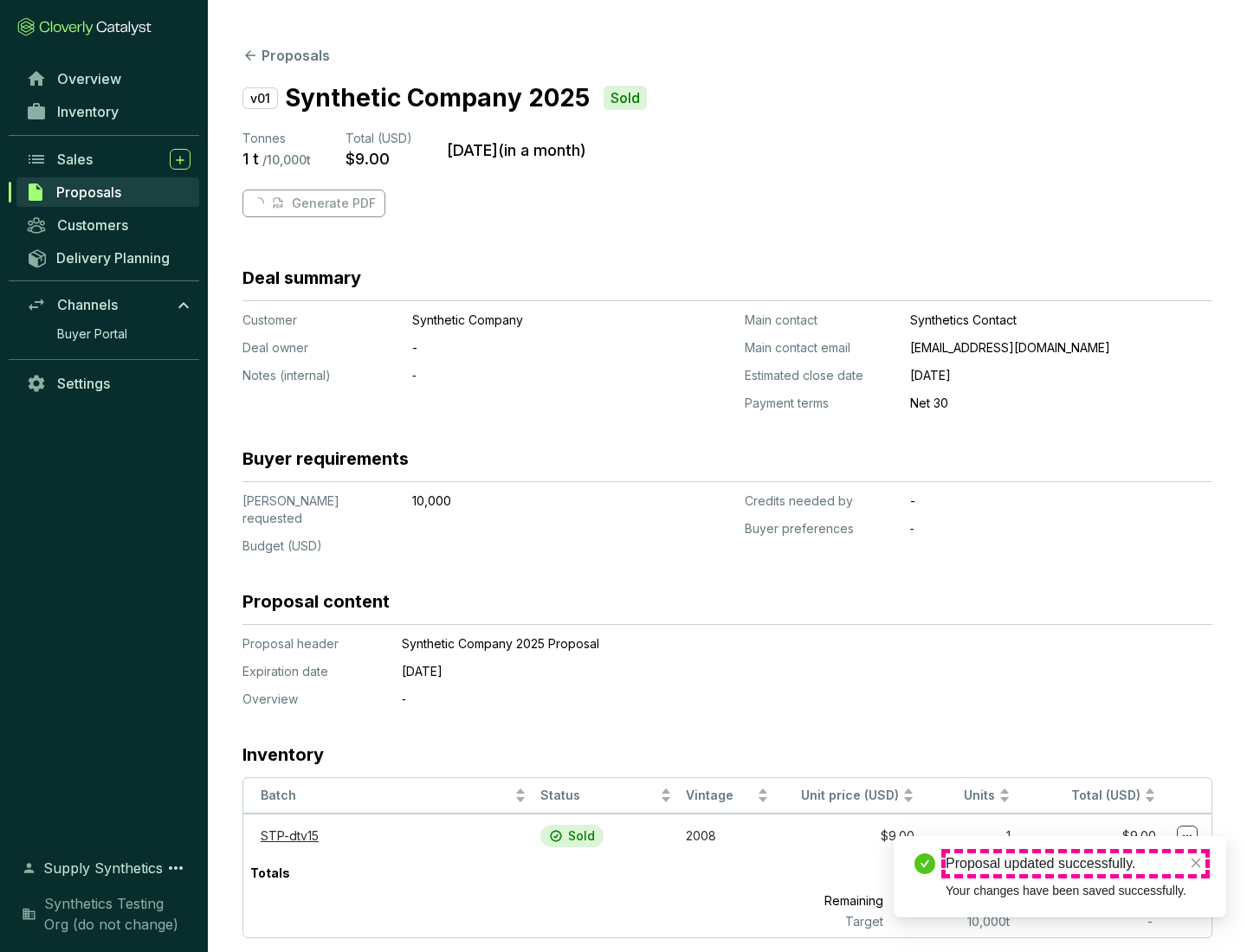
click at [1076, 864] on div "Proposal updated successfully." at bounding box center [1075, 864] width 260 height 21
